Goal: Transaction & Acquisition: Purchase product/service

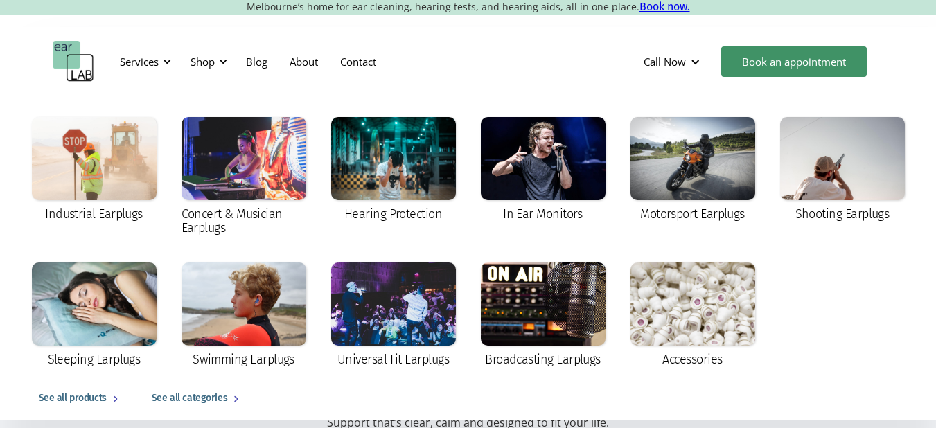
scroll to position [26, 0]
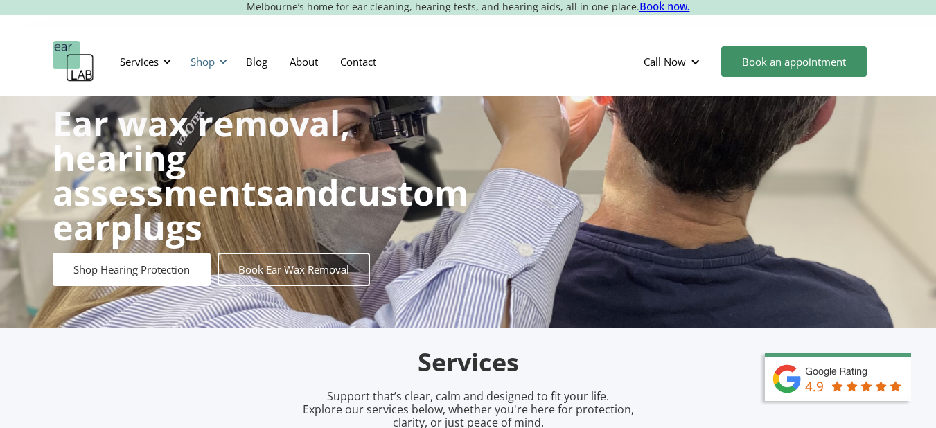
click at [200, 56] on div "Shop" at bounding box center [203, 62] width 24 height 14
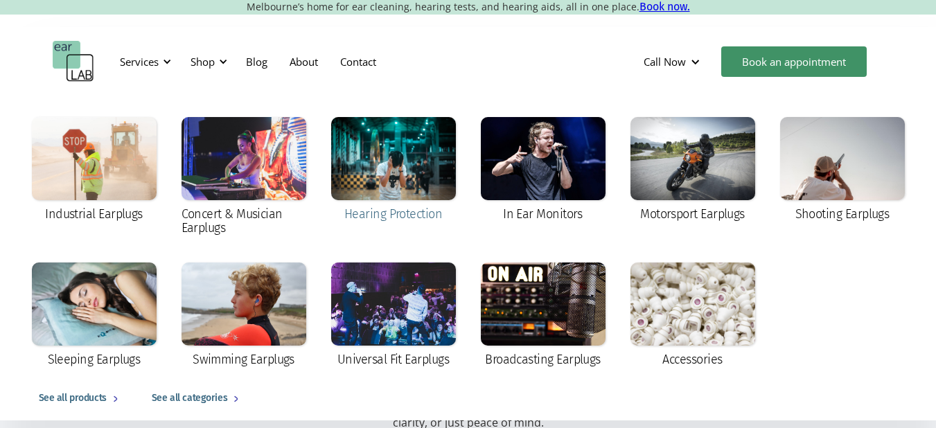
click at [368, 156] on div at bounding box center [393, 158] width 125 height 83
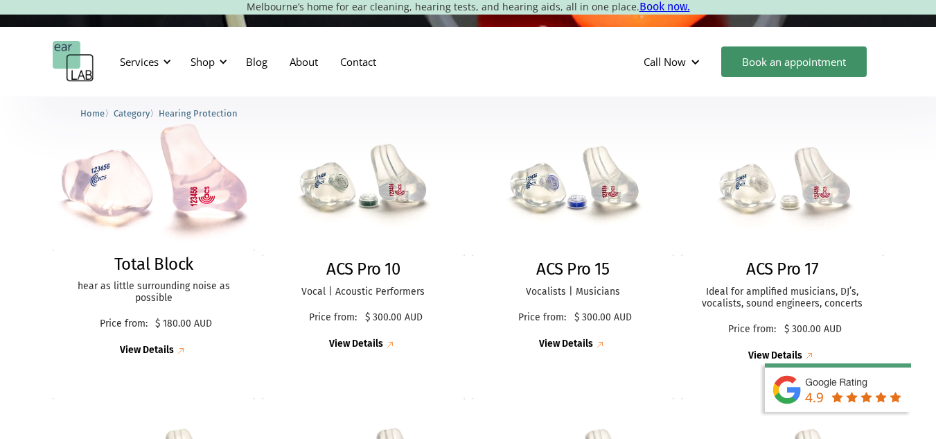
scroll to position [394, 0]
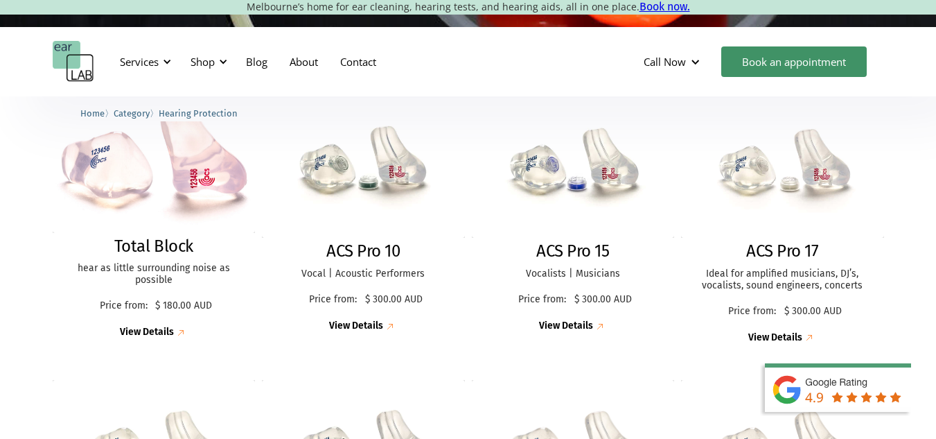
drag, startPoint x: 942, startPoint y: 36, endPoint x: 946, endPoint y: 111, distance: 75.0
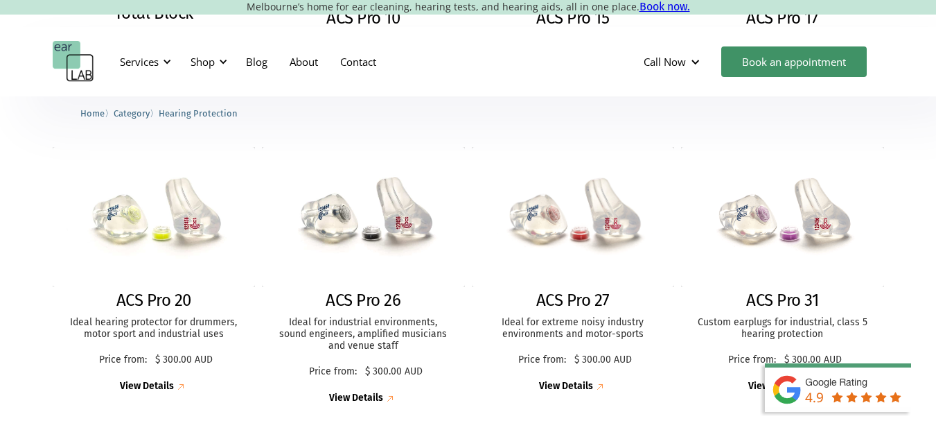
scroll to position [678, 0]
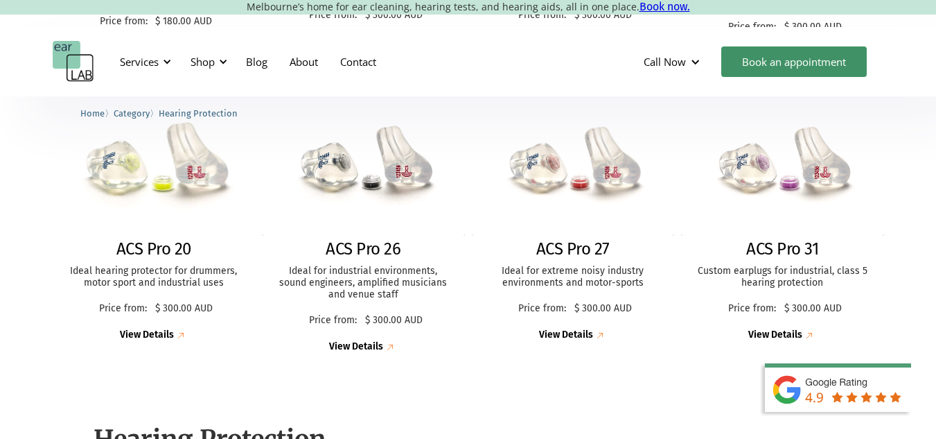
click at [99, 184] on img at bounding box center [153, 165] width 223 height 153
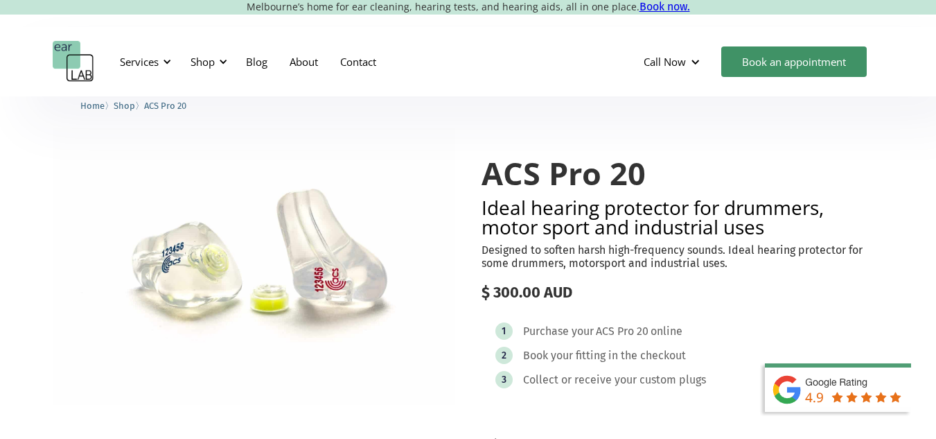
scroll to position [67, 0]
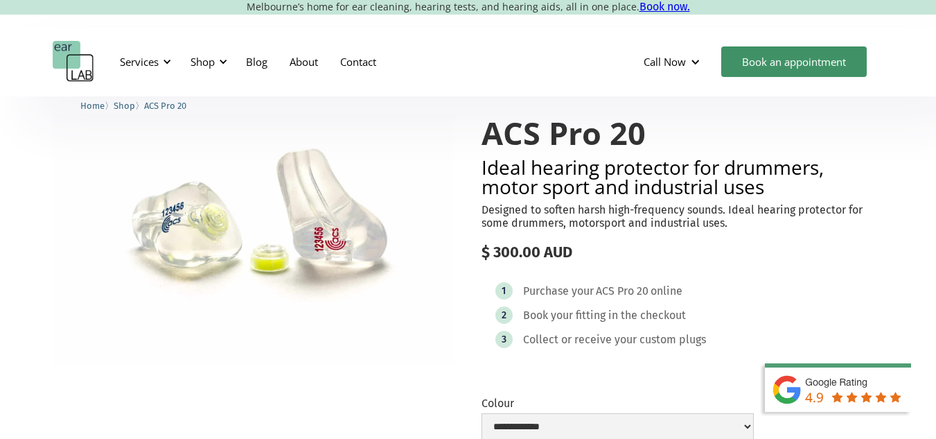
click at [913, 109] on div "Text Link 〉 Home 〉 Shop 〉 ACS Pro 20" at bounding box center [468, 104] width 936 height 17
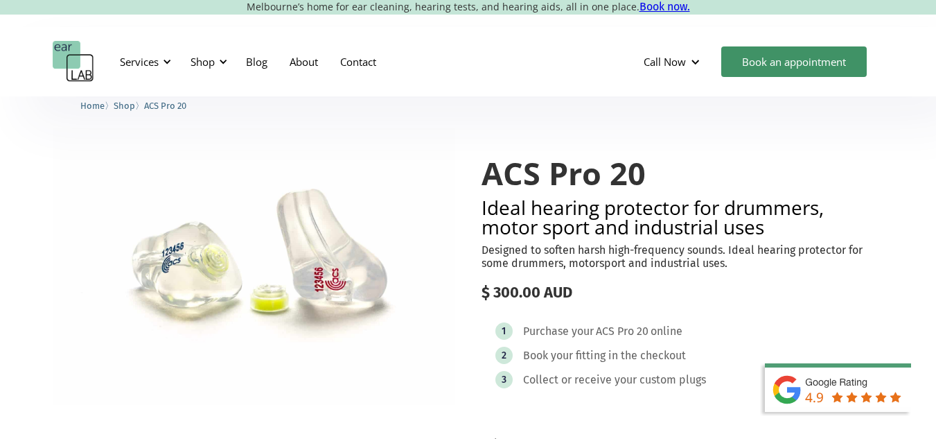
scroll to position [18, 0]
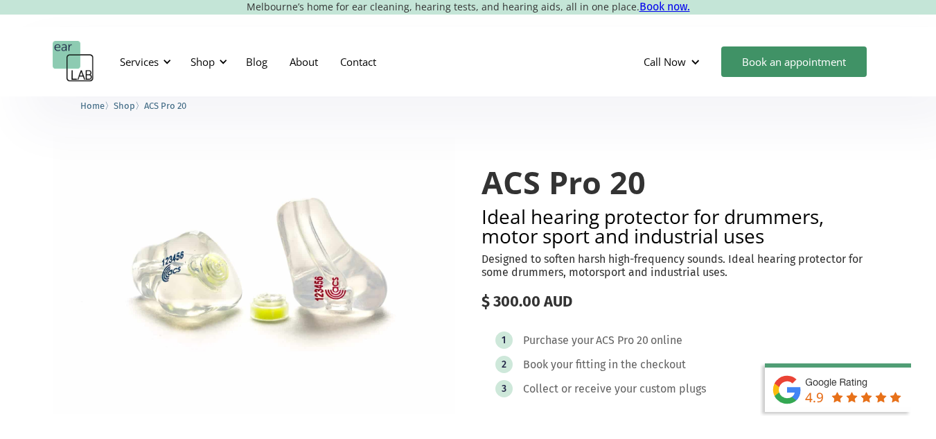
click at [646, 162] on div "**********" at bounding box center [683, 438] width 403 height 603
click at [569, 154] on div "**********" at bounding box center [683, 438] width 403 height 603
